Goal: Information Seeking & Learning: Check status

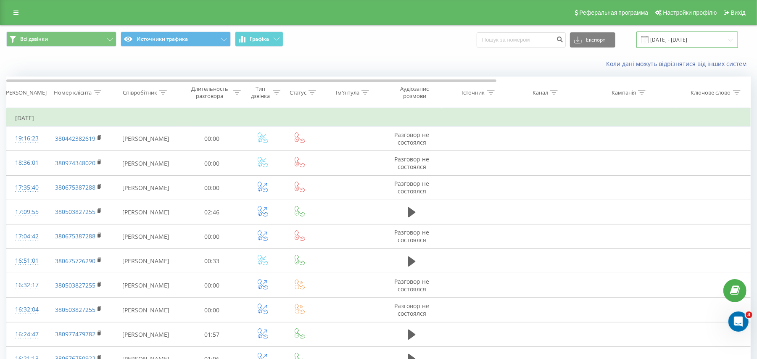
click at [567, 39] on input "27.09.2024 - 27.09.2024" at bounding box center [687, 40] width 102 height 16
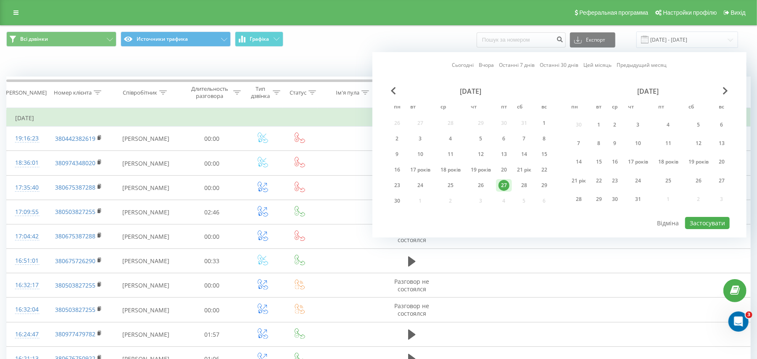
click at [461, 66] on font "Сьогодні" at bounding box center [463, 64] width 22 height 7
click at [567, 224] on font "Застосувати" at bounding box center [707, 223] width 35 height 8
type input "[DATE] - [DATE]"
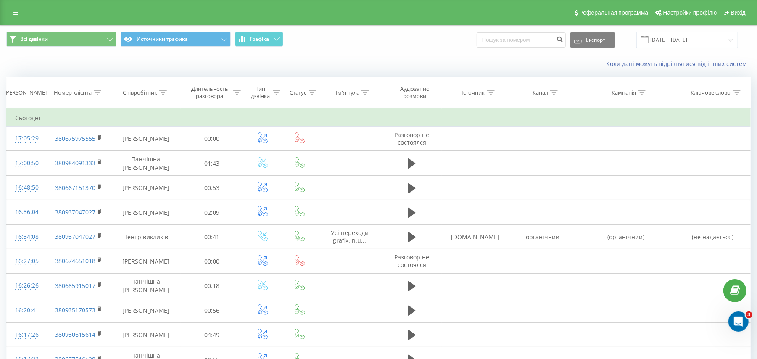
click at [97, 90] on icon at bounding box center [98, 92] width 8 height 4
click at [86, 155] on input "text" at bounding box center [79, 152] width 74 height 15
paste input "0677516138"
type input "0677516138"
click button "Гаразд" at bounding box center [97, 169] width 36 height 11
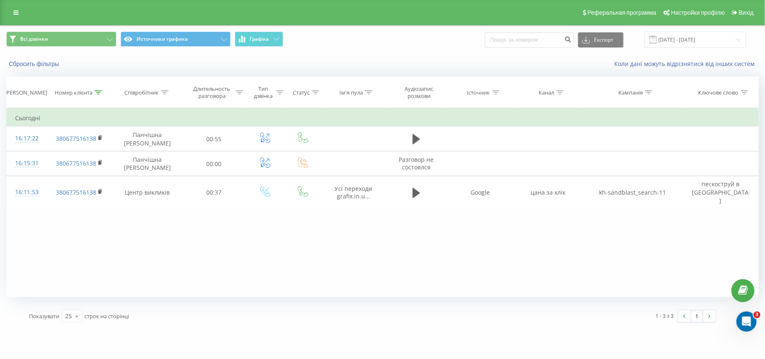
click at [96, 95] on div at bounding box center [99, 92] width 8 height 7
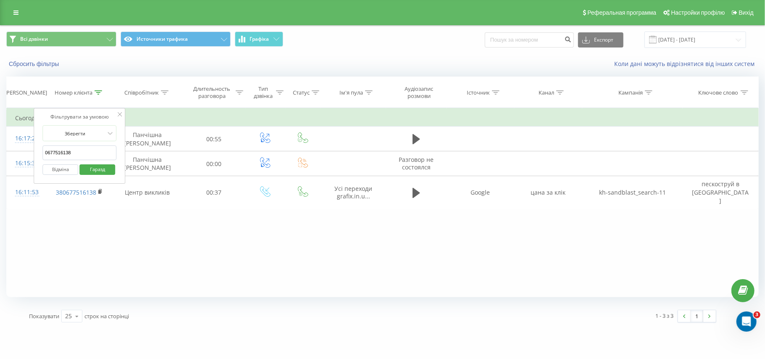
drag, startPoint x: 82, startPoint y: 155, endPoint x: 39, endPoint y: 148, distance: 42.5
click at [39, 148] on div "Фільтрувати за умовою Зберегти 0677516138 Відміна Гаразд" at bounding box center [80, 146] width 92 height 76
paste input "937047027"
type input "0937047027"
click button "Гаразд" at bounding box center [97, 169] width 36 height 11
